Goal: Information Seeking & Learning: Learn about a topic

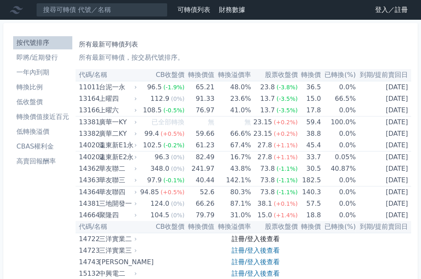
click at [269, 237] on link "註冊/登入後查看" at bounding box center [256, 239] width 48 height 8
click at [269, 238] on link "註冊/登入後查看" at bounding box center [256, 239] width 48 height 8
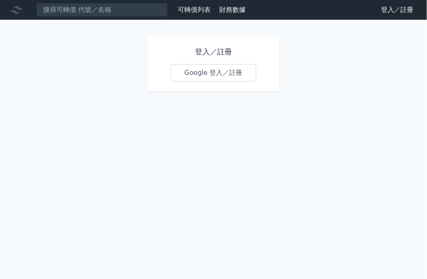
click at [214, 76] on link "Google 登入／註冊" at bounding box center [213, 72] width 85 height 17
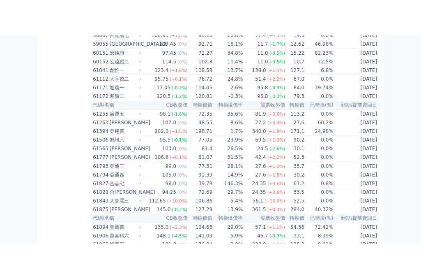
scroll to position [3213, 0]
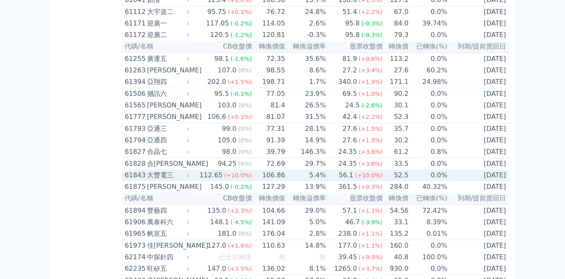
click at [245, 172] on span "(+10.0%)" at bounding box center [238, 175] width 28 height 7
